Goal: Task Accomplishment & Management: Use online tool/utility

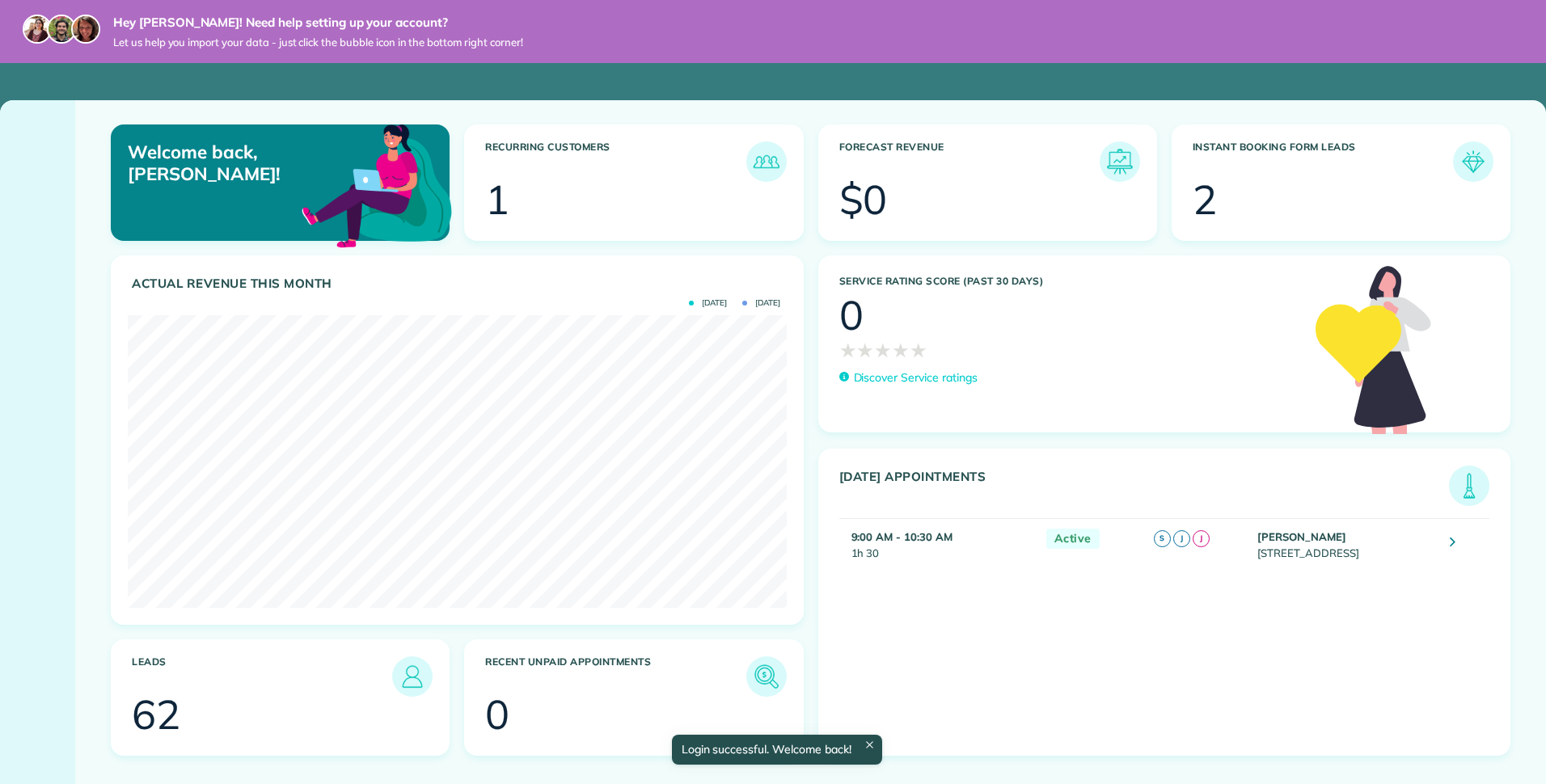
scroll to position [292, 658]
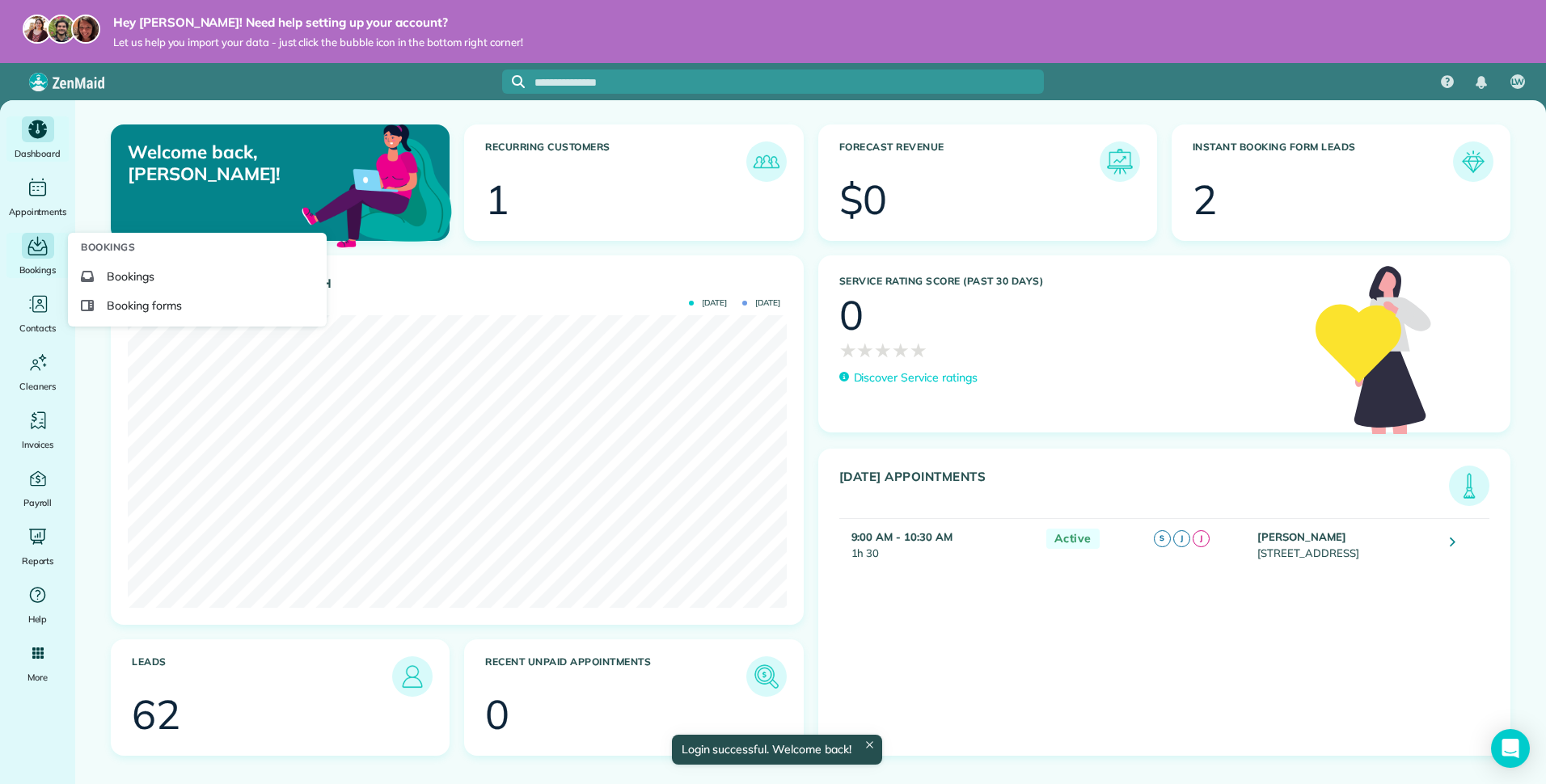
click at [37, 273] on span "Bookings" at bounding box center [38, 270] width 37 height 16
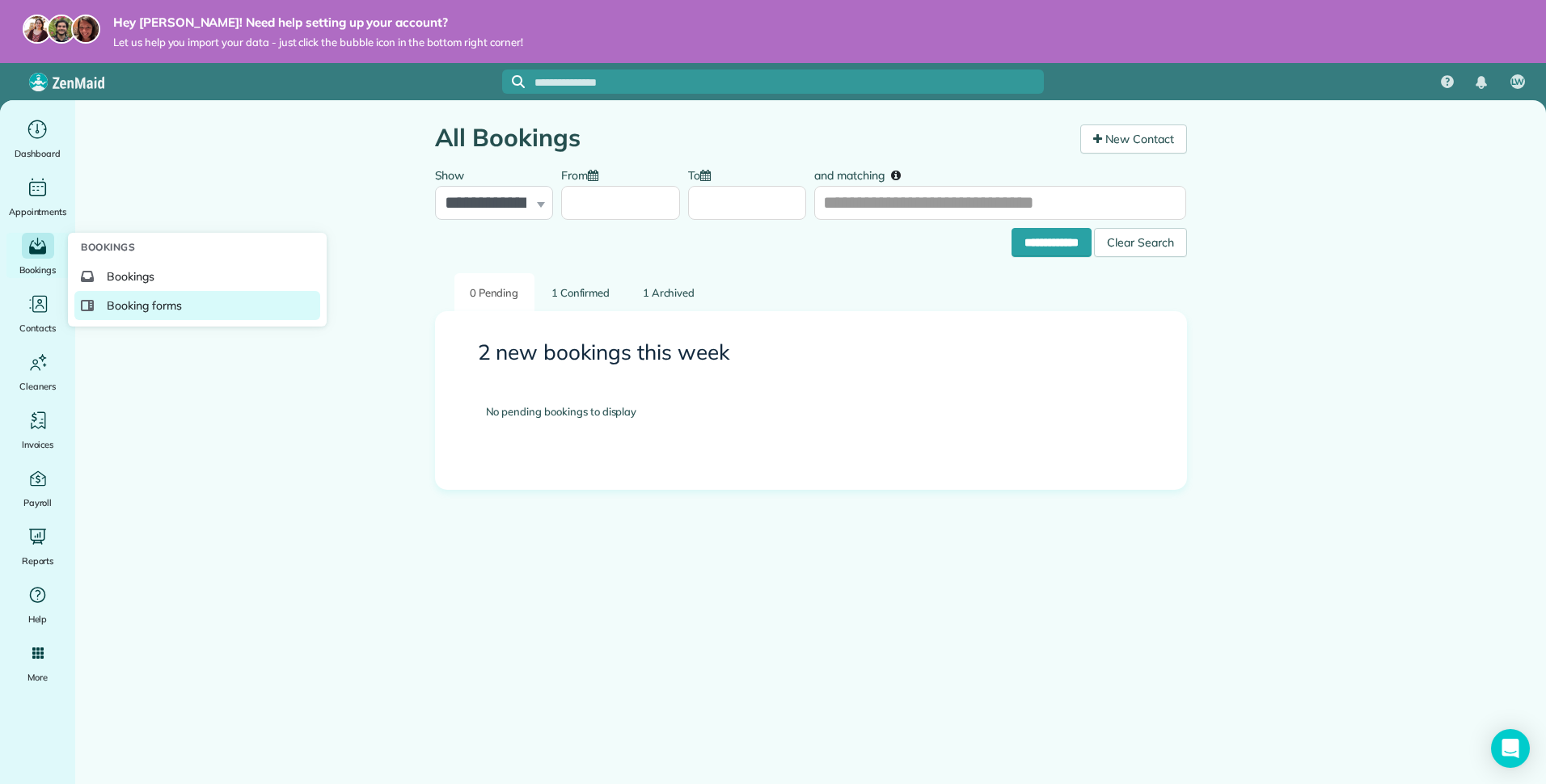
click at [145, 301] on span "Booking forms" at bounding box center [144, 305] width 75 height 16
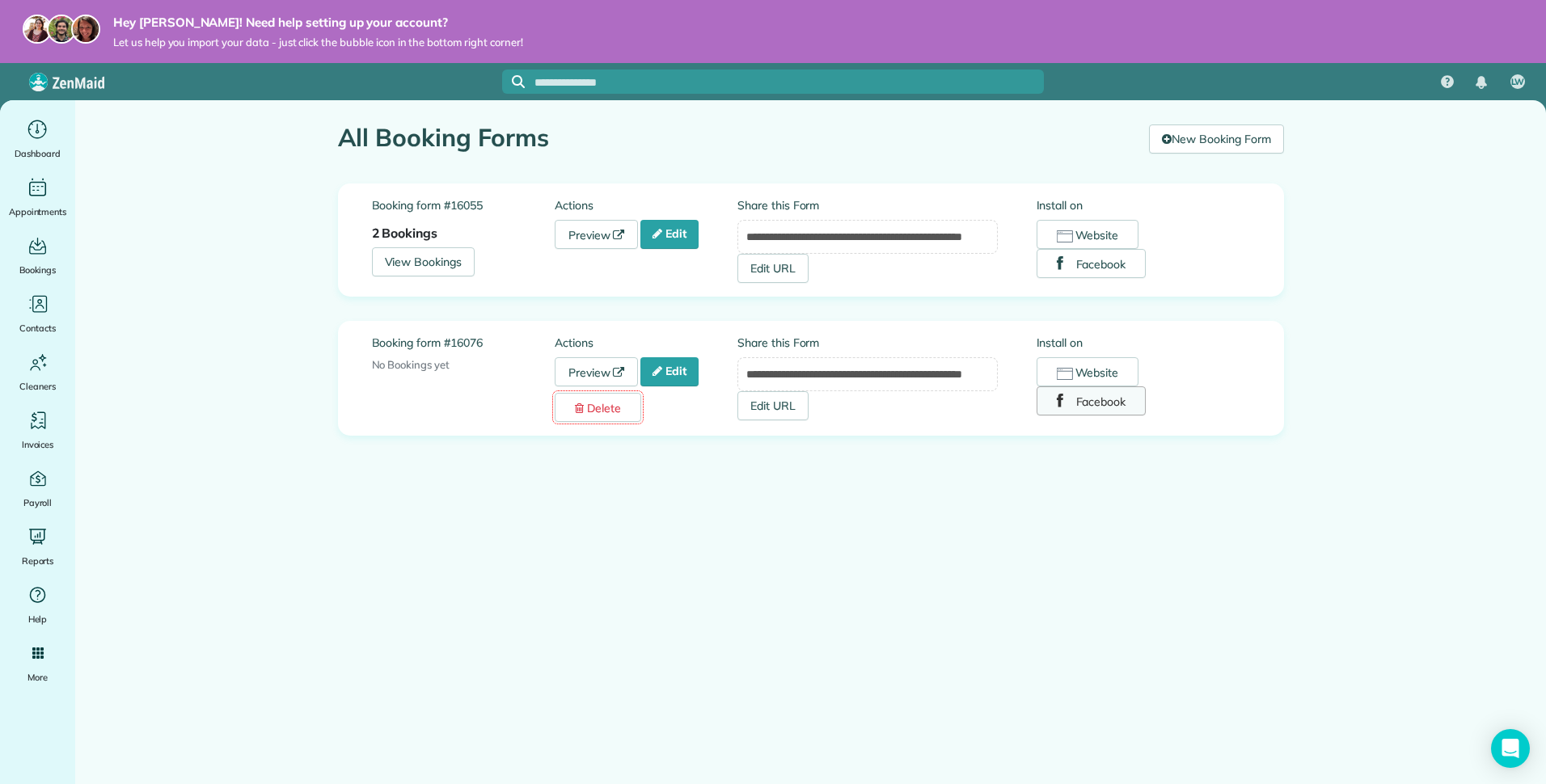
click at [1107, 401] on button "Facebook" at bounding box center [1092, 400] width 110 height 29
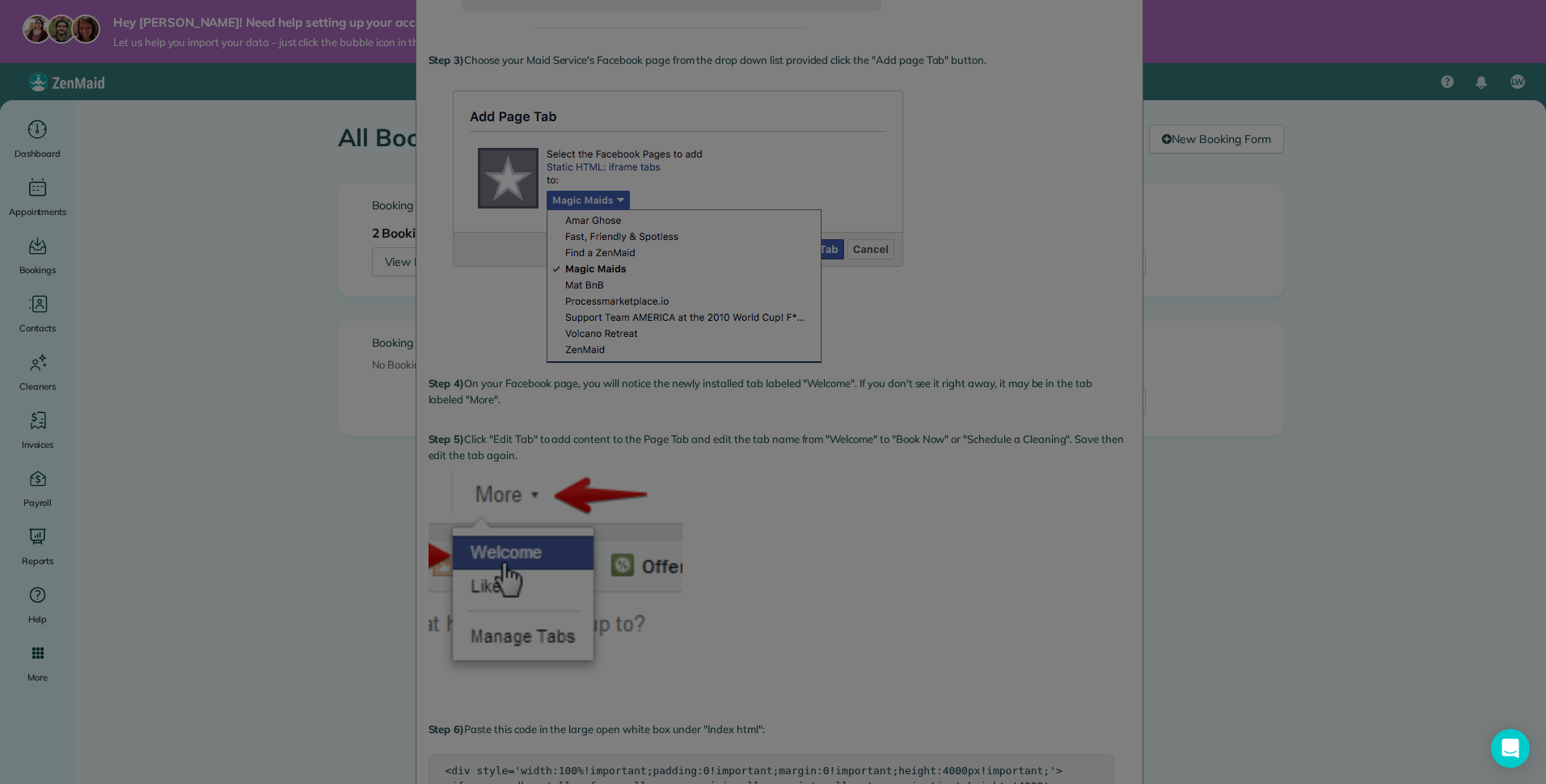
scroll to position [550, 0]
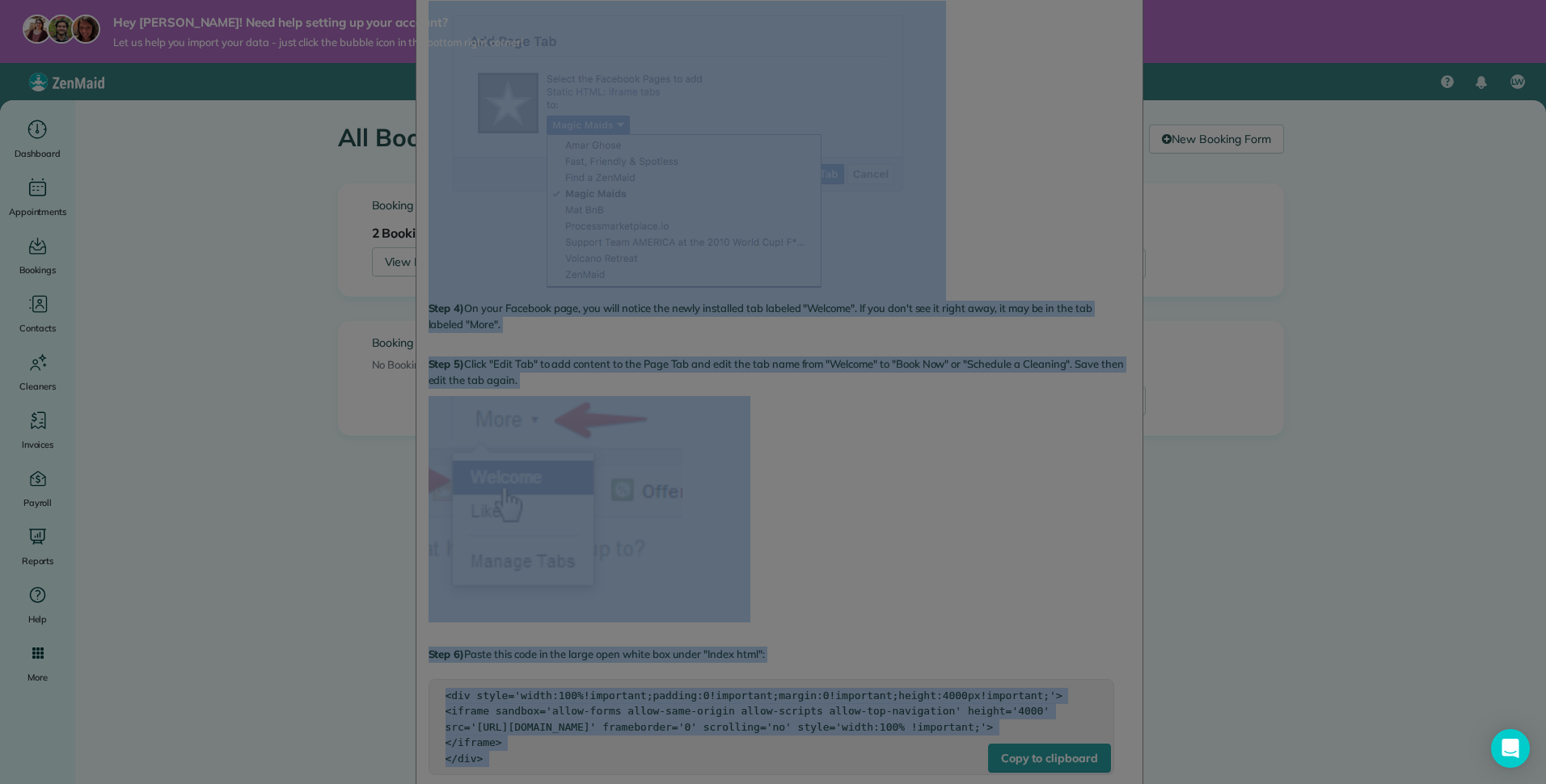
drag, startPoint x: 1540, startPoint y: 318, endPoint x: 1549, endPoint y: 438, distance: 120.3
click at [1545, 438] on html "Hey Lisa! Need help setting up your account? Let us help you import your data -…" at bounding box center [773, 392] width 1546 height 784
drag, startPoint x: 1549, startPoint y: 438, endPoint x: 1425, endPoint y: 378, distance: 137.8
click at [1425, 378] on div at bounding box center [773, 392] width 1546 height 784
drag, startPoint x: 1540, startPoint y: 355, endPoint x: 1549, endPoint y: 413, distance: 58.7
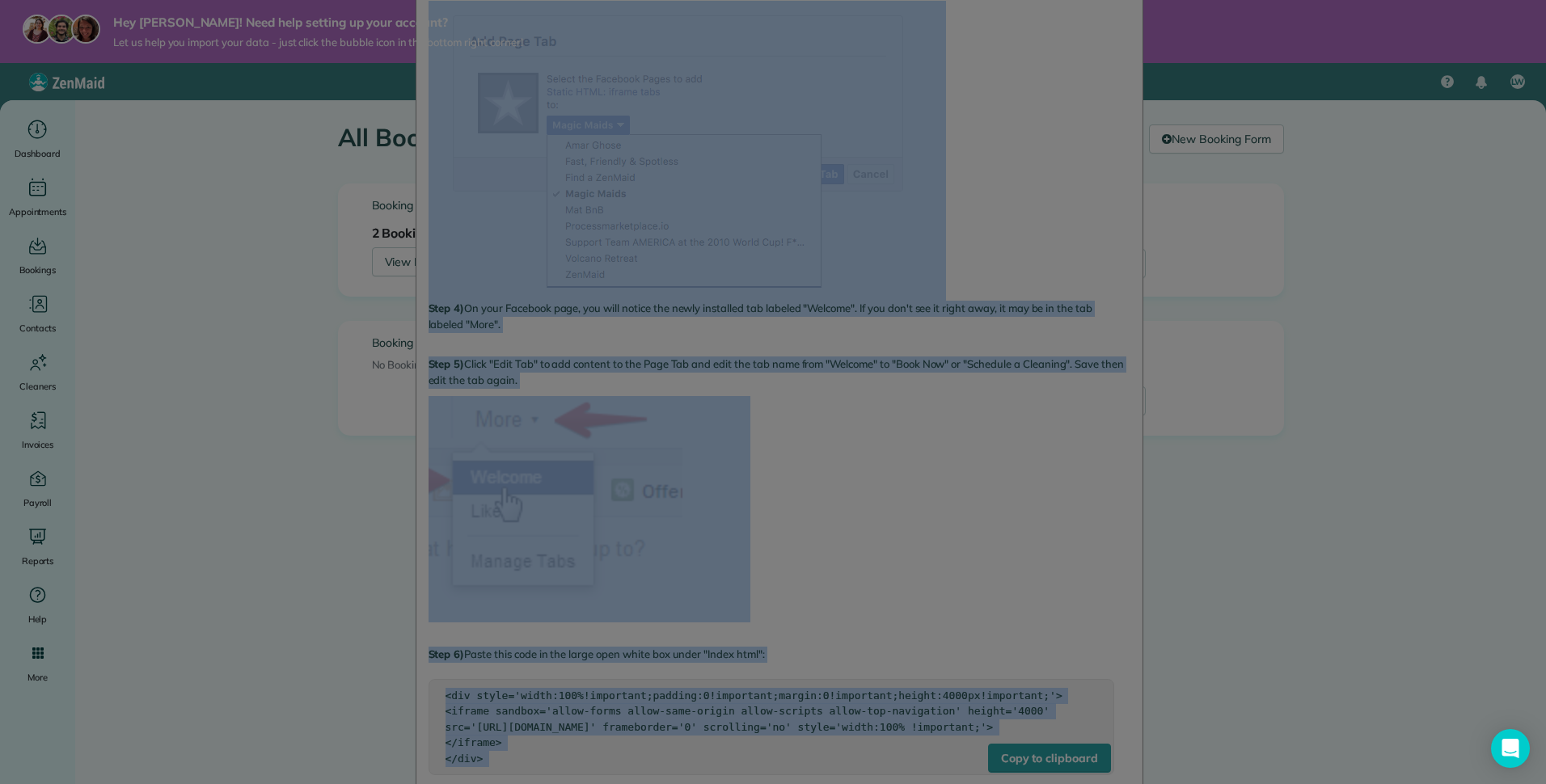
click at [1545, 413] on html "Hey Lisa! Need help setting up your account? Let us help you import your data -…" at bounding box center [773, 392] width 1546 height 784
click at [1339, 367] on div at bounding box center [773, 392] width 1546 height 784
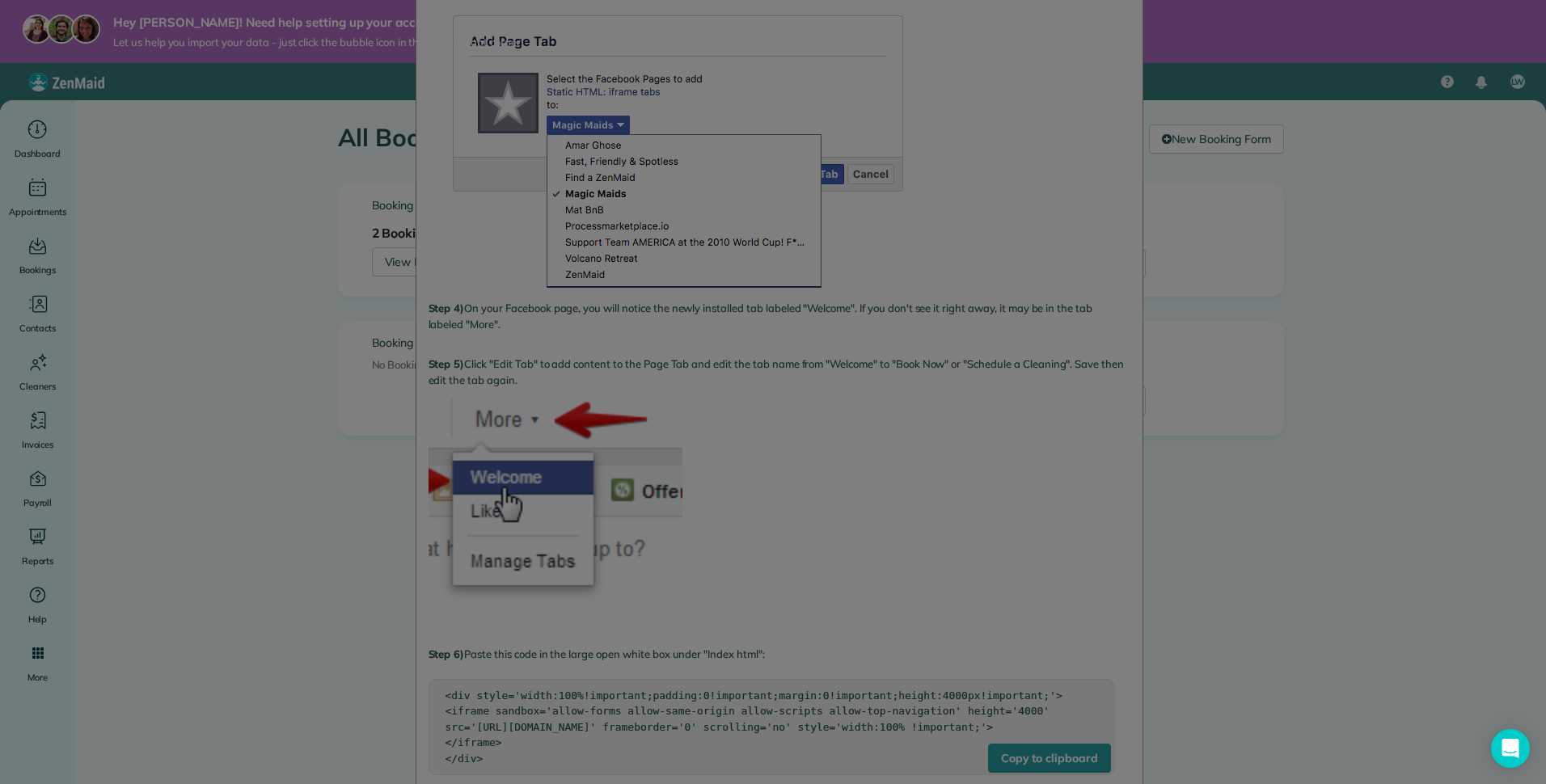
drag, startPoint x: 1541, startPoint y: 304, endPoint x: 1502, endPoint y: 323, distance: 43.4
click at [1502, 323] on div at bounding box center [773, 392] width 1546 height 784
click at [936, 484] on div at bounding box center [773, 392] width 1546 height 784
drag, startPoint x: 1542, startPoint y: 395, endPoint x: 1541, endPoint y: 329, distance: 66.0
click at [1541, 329] on div at bounding box center [773, 392] width 1546 height 784
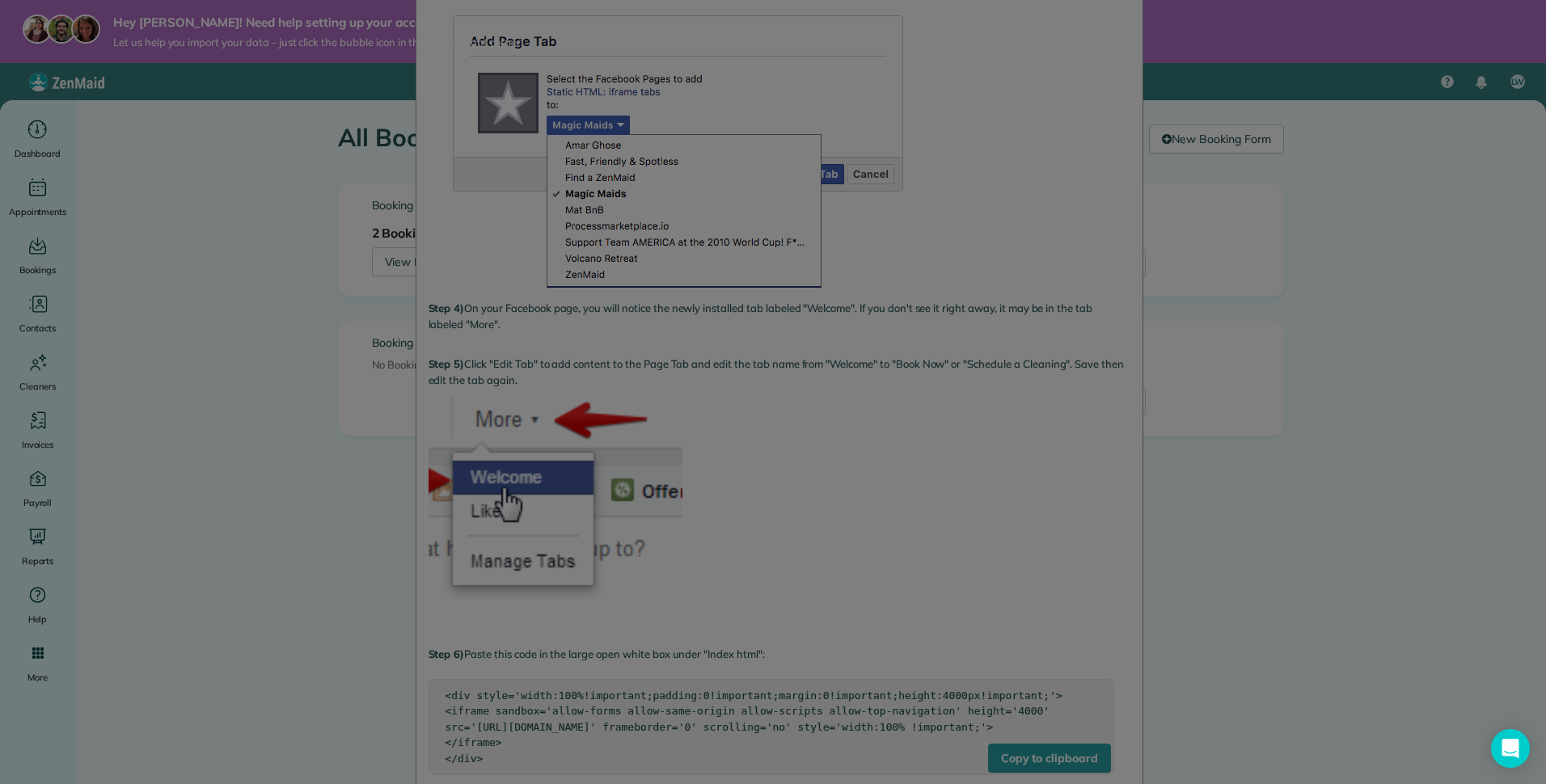
click at [939, 495] on div at bounding box center [773, 392] width 1546 height 784
click at [1022, 125] on div at bounding box center [773, 392] width 1546 height 784
click at [924, 450] on div at bounding box center [773, 392] width 1546 height 784
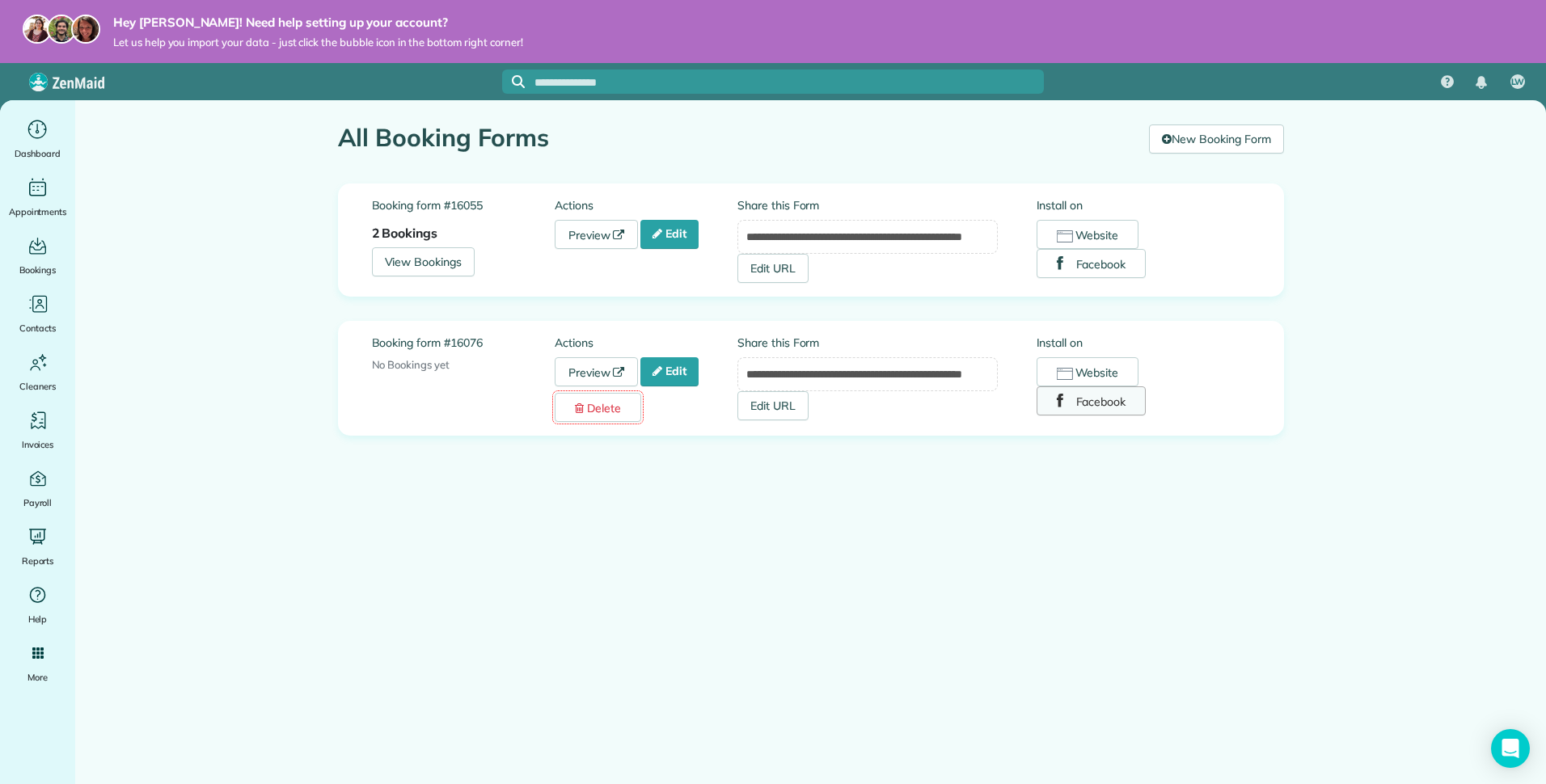
click at [1107, 404] on button "Facebook" at bounding box center [1092, 400] width 110 height 29
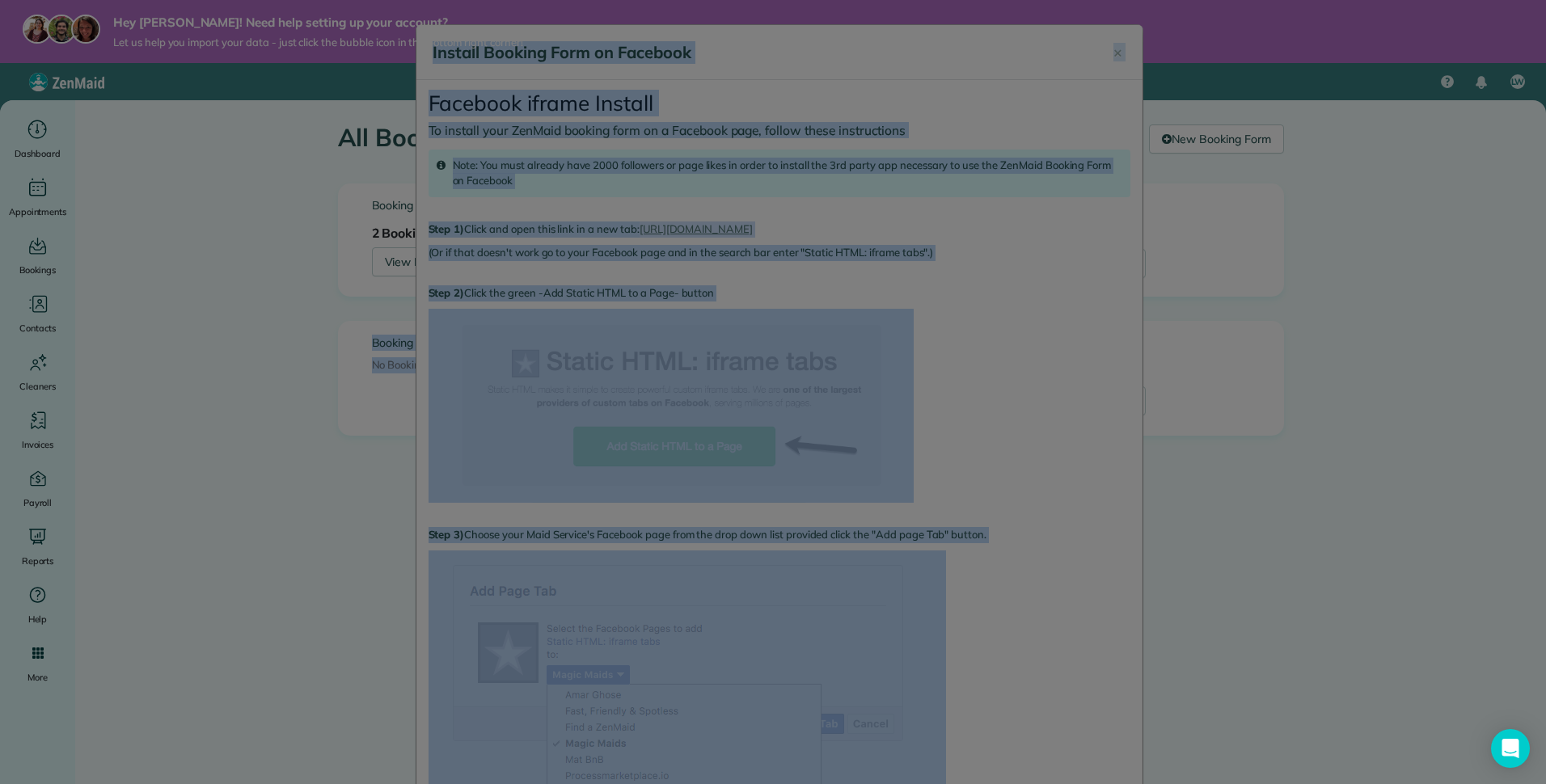
drag, startPoint x: 1540, startPoint y: 150, endPoint x: 1549, endPoint y: 247, distance: 97.4
click at [1545, 247] on html "Hey Lisa! Need help setting up your account? Let us help you import your data -…" at bounding box center [773, 392] width 1546 height 784
click at [993, 276] on div at bounding box center [773, 392] width 1546 height 784
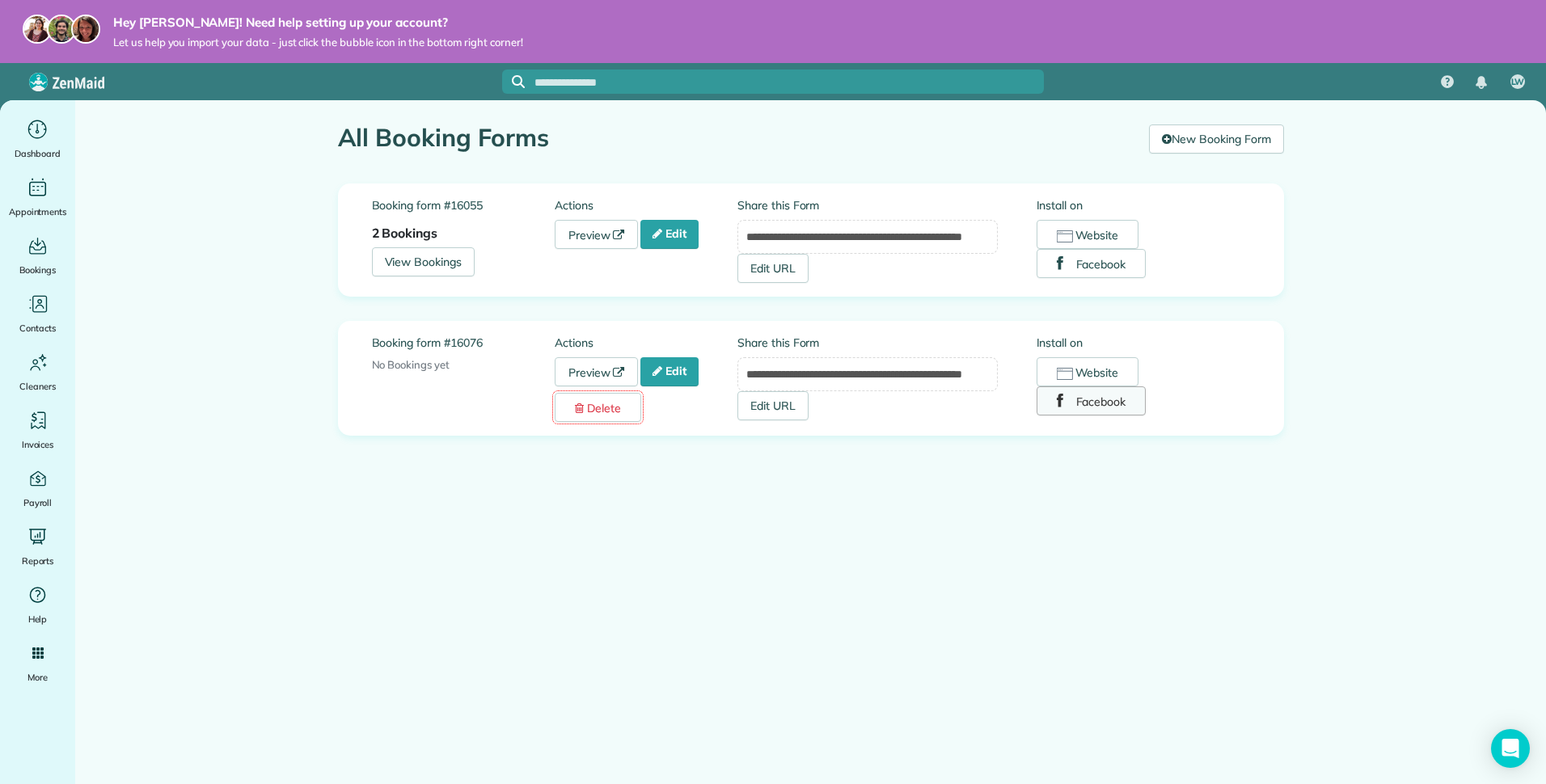
click at [1098, 403] on button "Facebook" at bounding box center [1092, 400] width 110 height 29
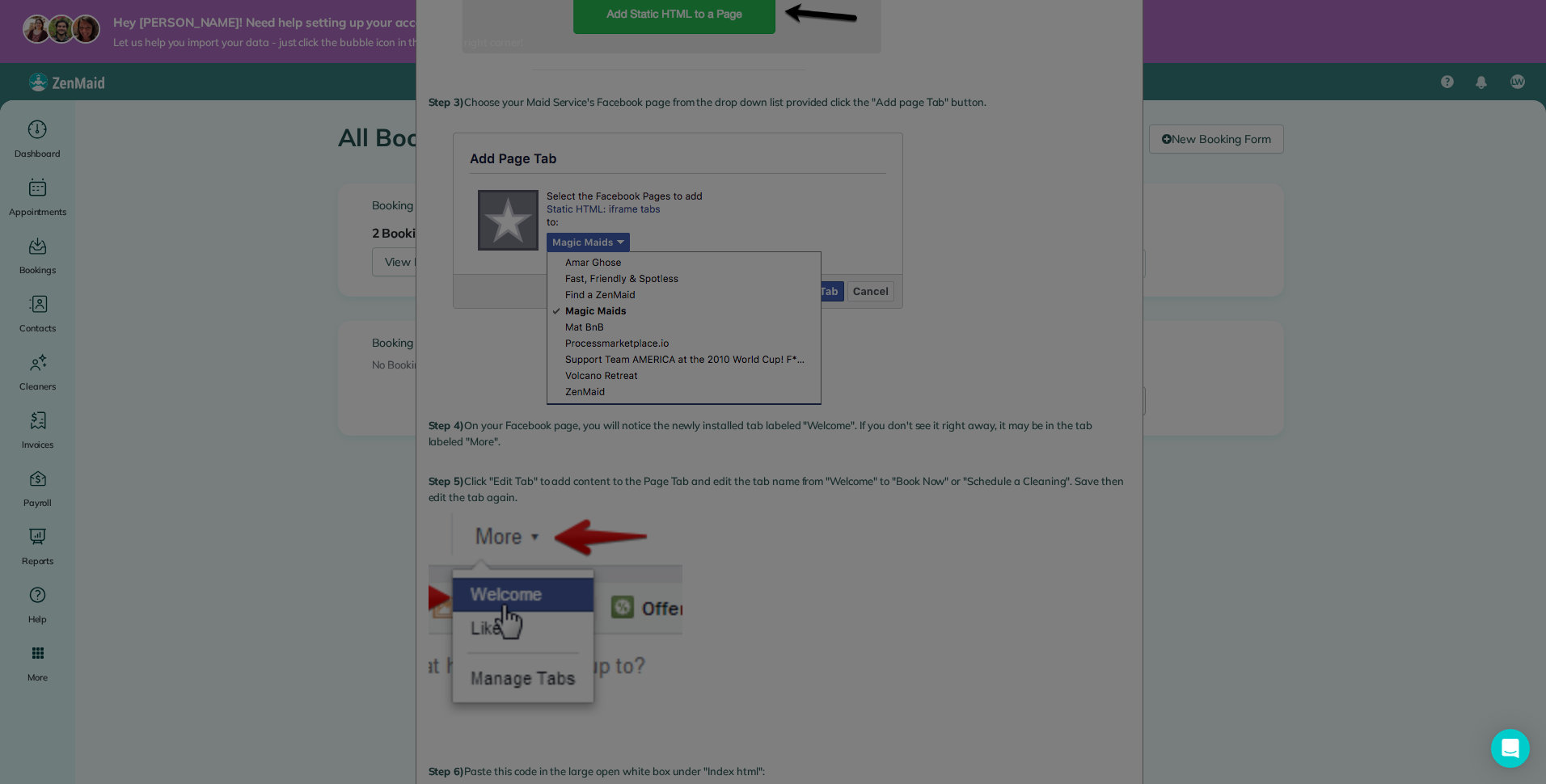
scroll to position [424, 0]
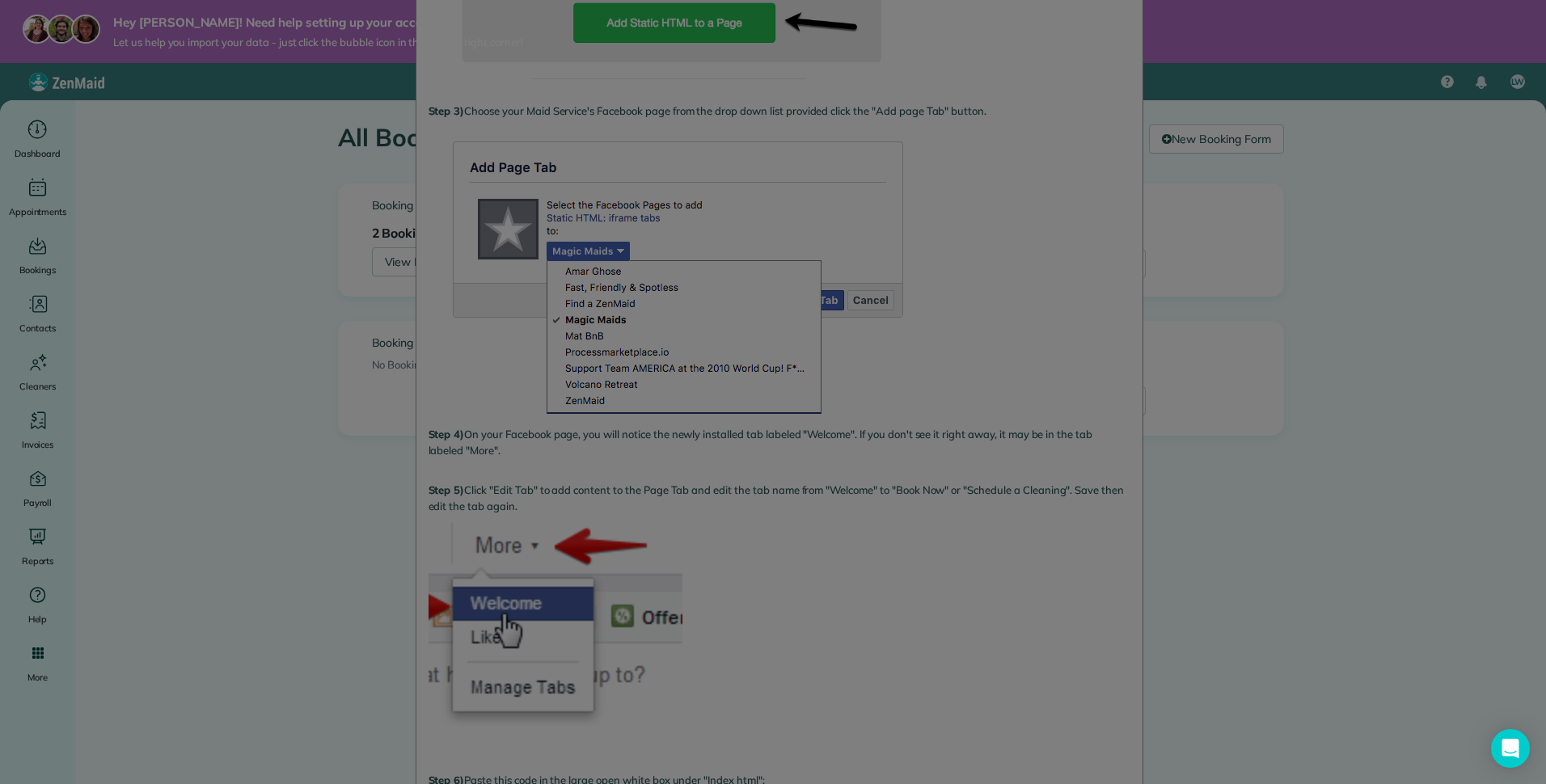
click at [1097, 406] on div at bounding box center [773, 392] width 1546 height 784
click at [174, 326] on div at bounding box center [773, 392] width 1546 height 784
